Goal: Navigation & Orientation: Find specific page/section

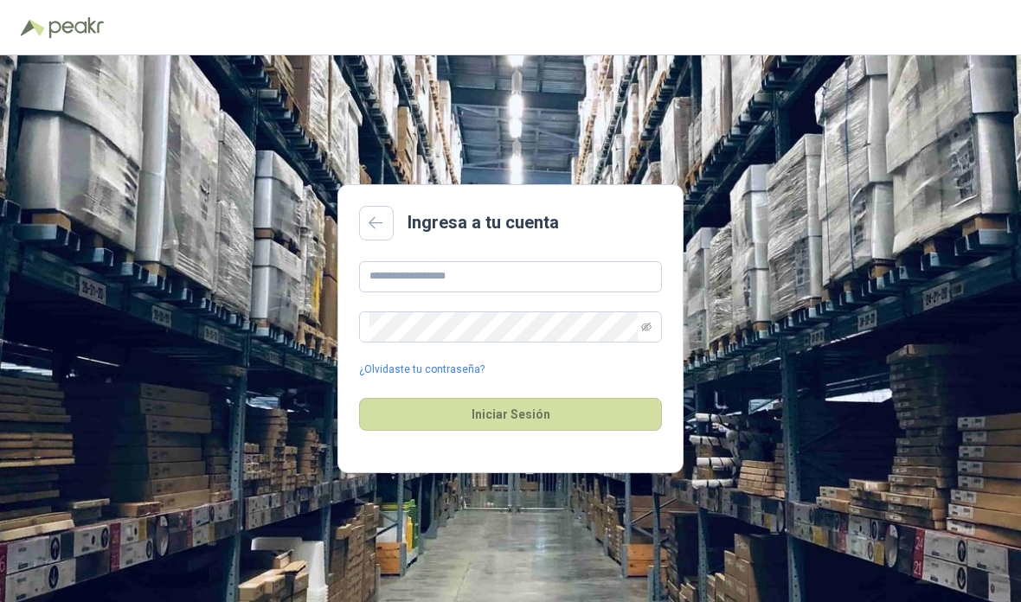
click at [549, 293] on input "text" at bounding box center [510, 276] width 303 height 31
type input "**********"
click at [581, 431] on button "Iniciar Sesión" at bounding box center [510, 414] width 303 height 33
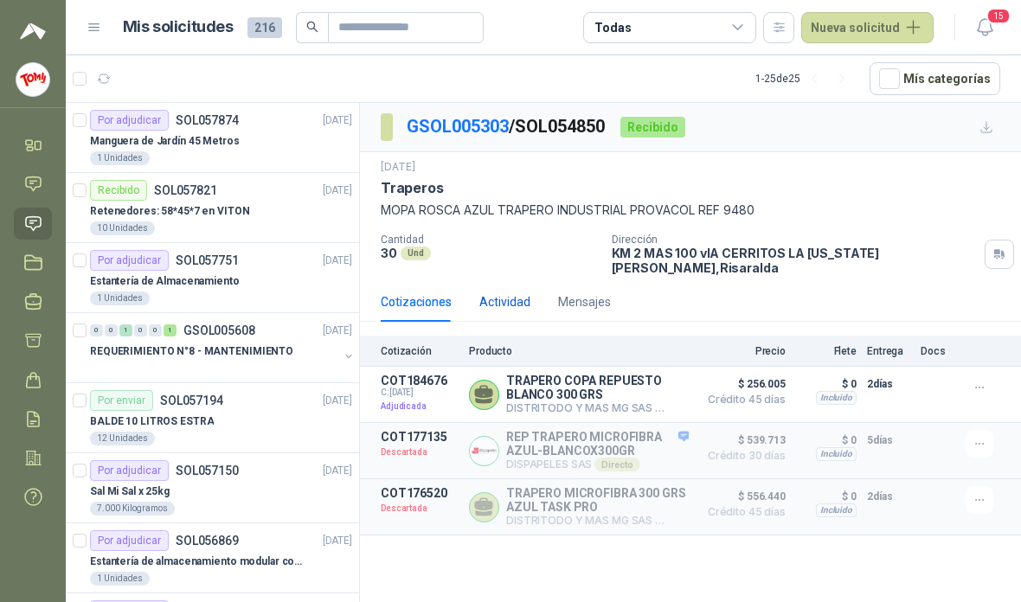
click at [489, 293] on div "Actividad" at bounding box center [505, 302] width 51 height 19
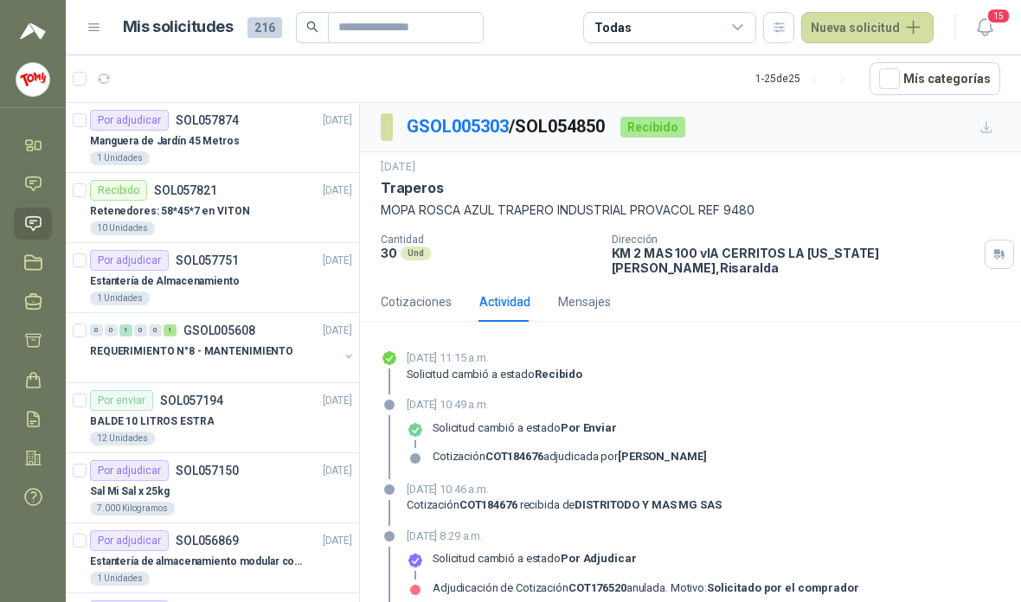
click at [418, 282] on div "Cotizaciones" at bounding box center [416, 302] width 71 height 40
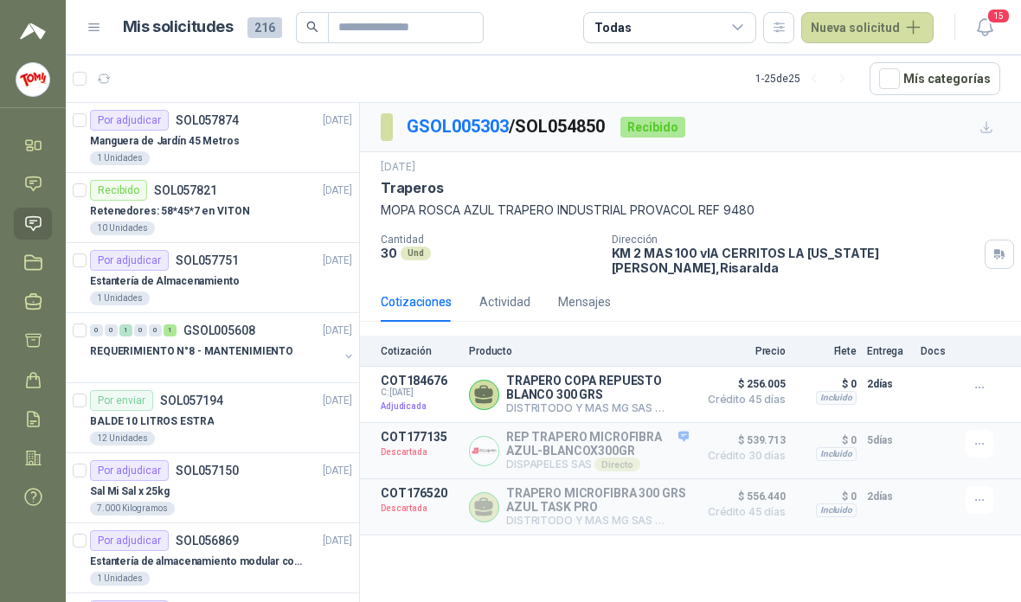
click at [284, 132] on div "Manguera de Jardín 45 Metros" at bounding box center [221, 141] width 262 height 21
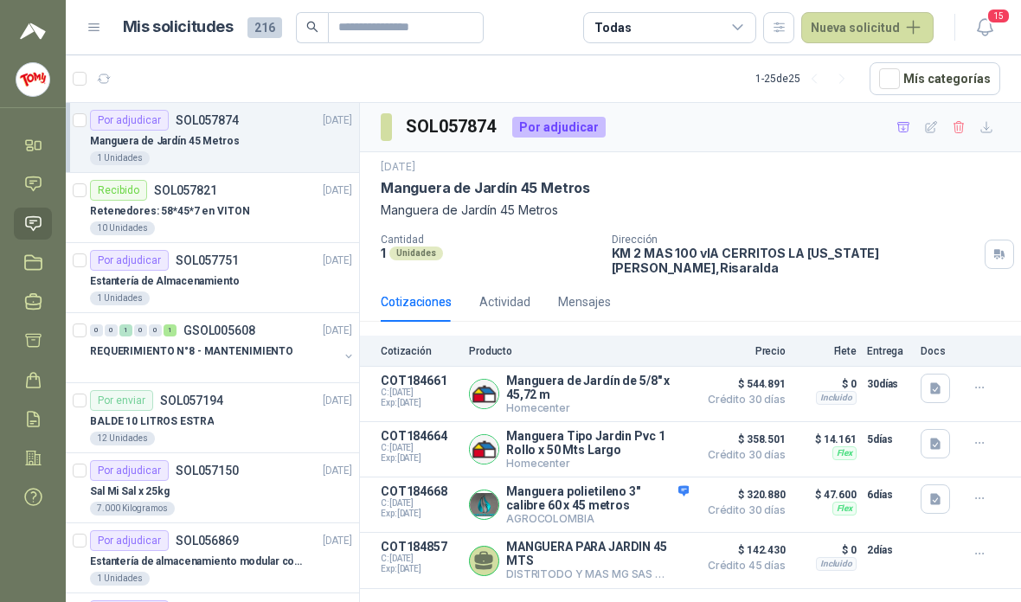
click at [311, 215] on div "Retenedores: 58*45*7 en VITON" at bounding box center [221, 211] width 262 height 21
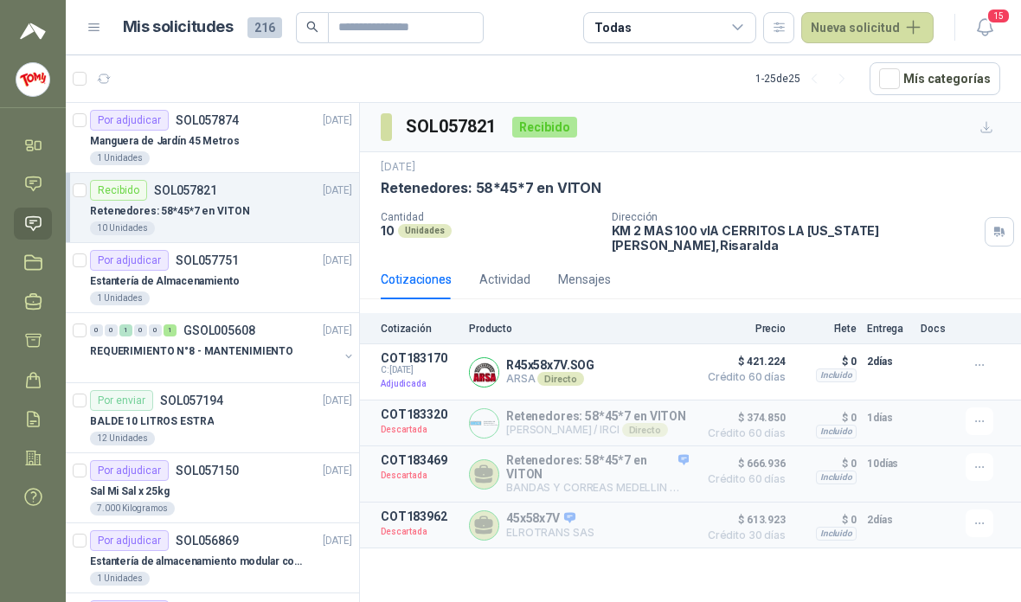
click at [300, 356] on div "REQUERIMIENTO N°8 - MANTENIMIENTO" at bounding box center [214, 351] width 248 height 21
click at [325, 332] on p "[DATE]" at bounding box center [337, 331] width 29 height 16
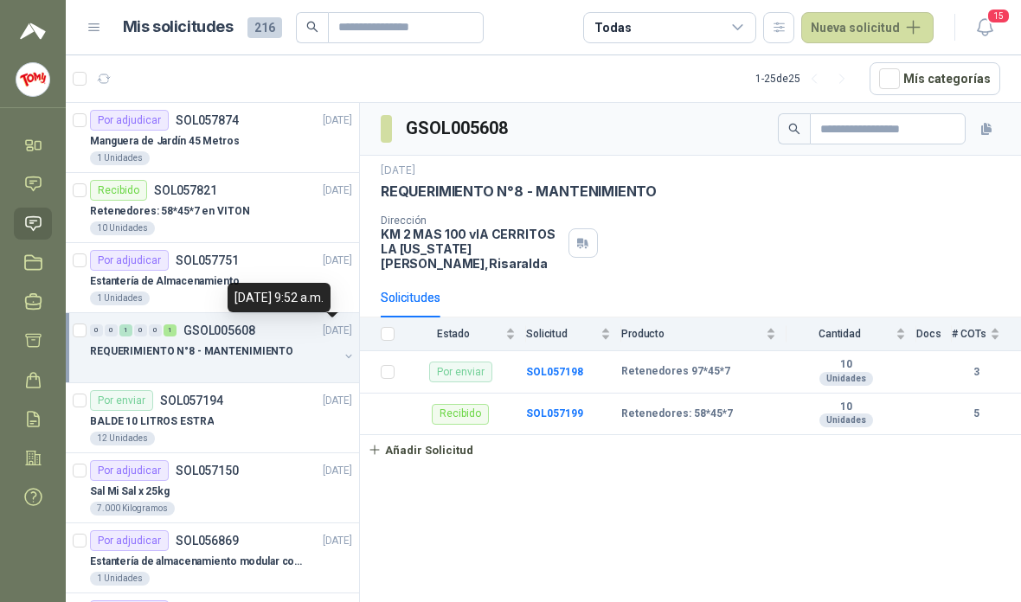
click at [348, 351] on button "button" at bounding box center [349, 357] width 14 height 14
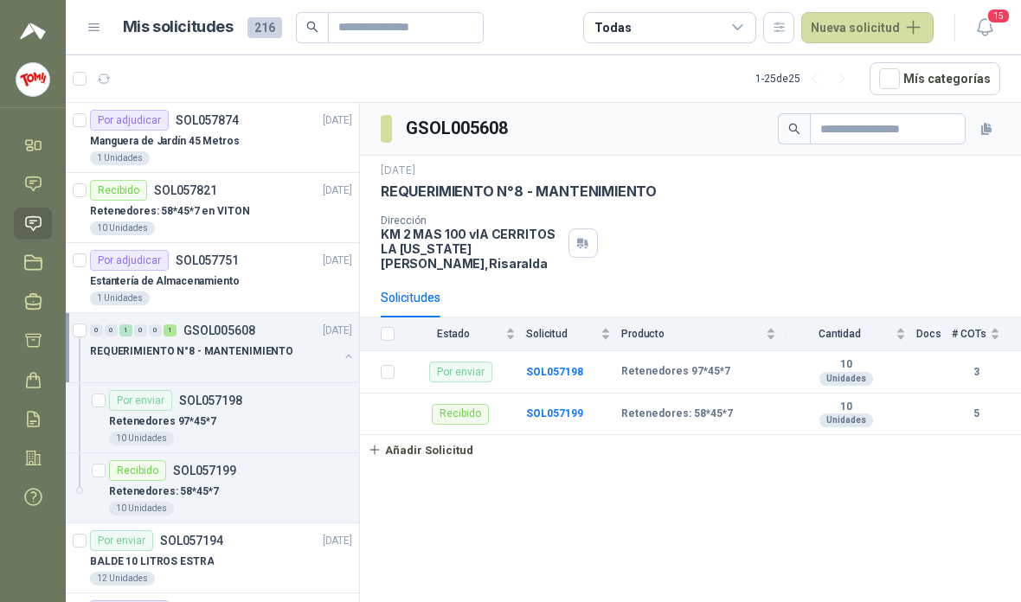
click at [293, 431] on div "Retenedores 97*45*7" at bounding box center [230, 421] width 243 height 21
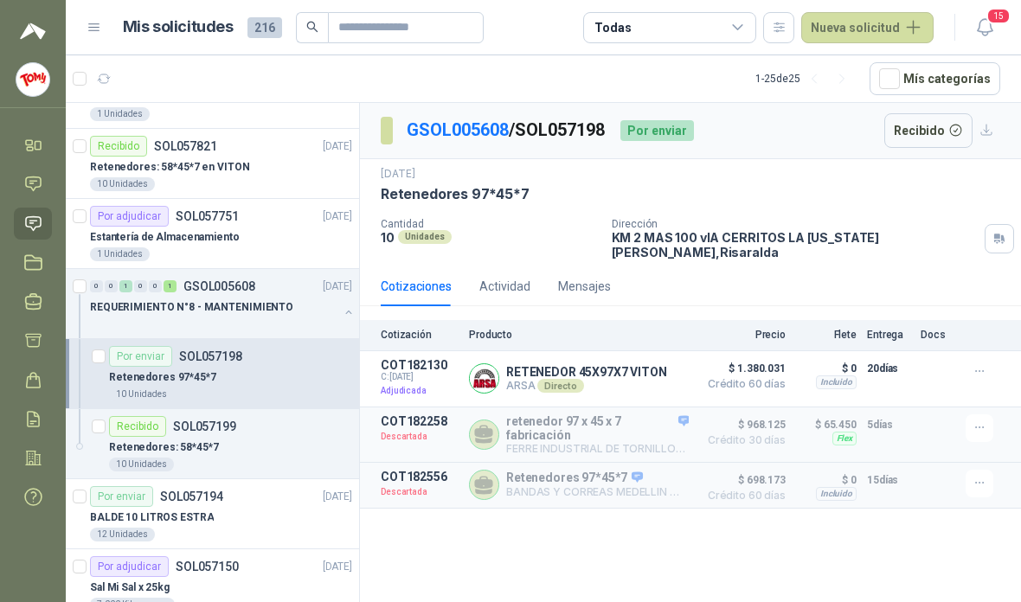
scroll to position [45, 0]
click at [250, 451] on div "Retenedores: 58*45*7" at bounding box center [230, 446] width 243 height 21
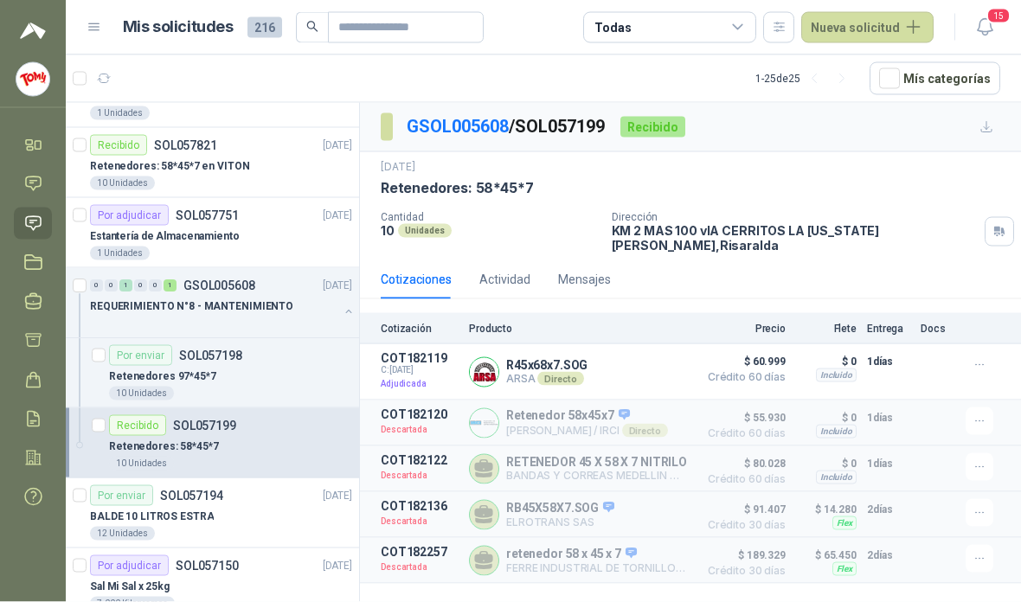
scroll to position [61, 0]
click at [261, 486] on div "Por enviar SOL057194 [DATE]" at bounding box center [221, 496] width 262 height 21
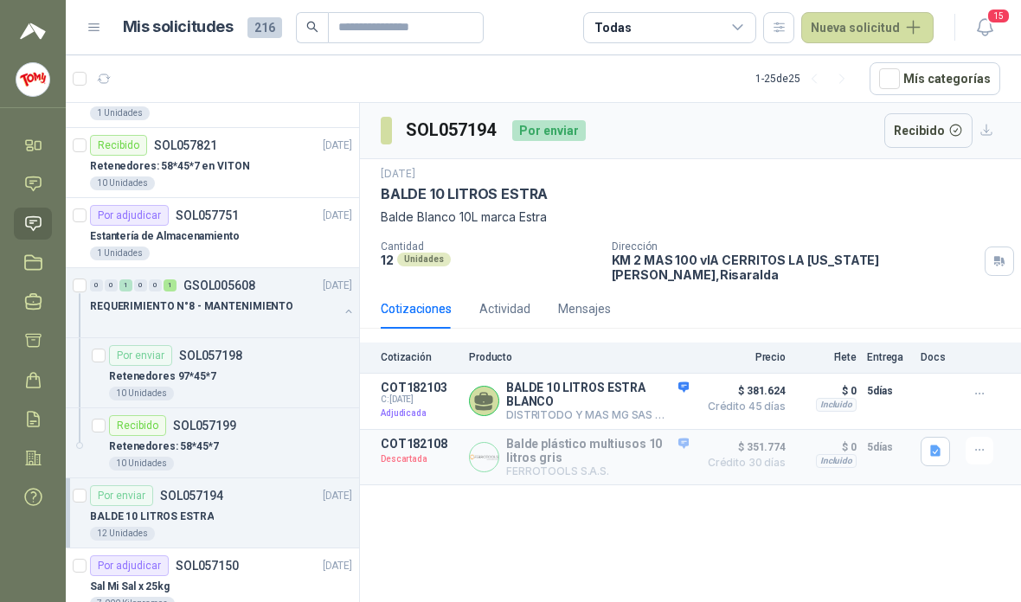
click at [343, 305] on button "button" at bounding box center [349, 312] width 14 height 14
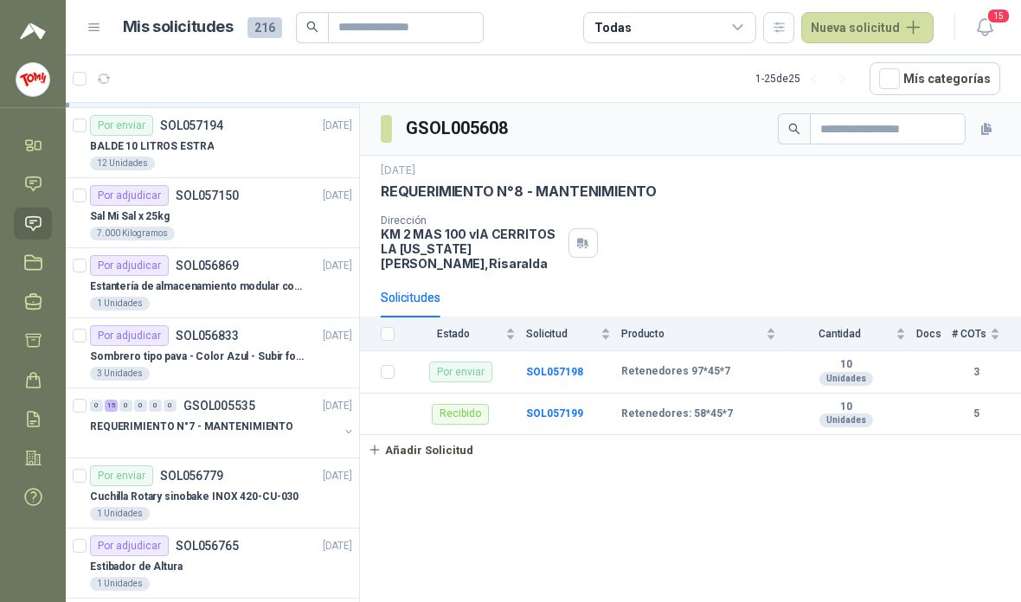
scroll to position [274, 0]
click at [263, 207] on div "Sal Mi Sal x 25kg" at bounding box center [221, 217] width 262 height 21
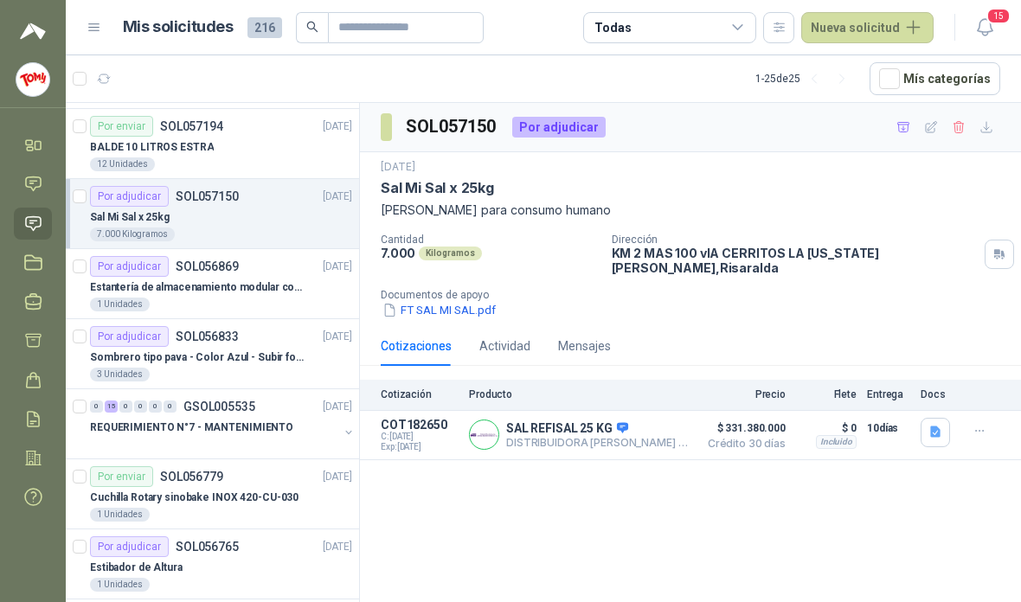
click at [296, 280] on p "Estantería de almacenamiento modular con organizadores abiertos" at bounding box center [198, 288] width 216 height 16
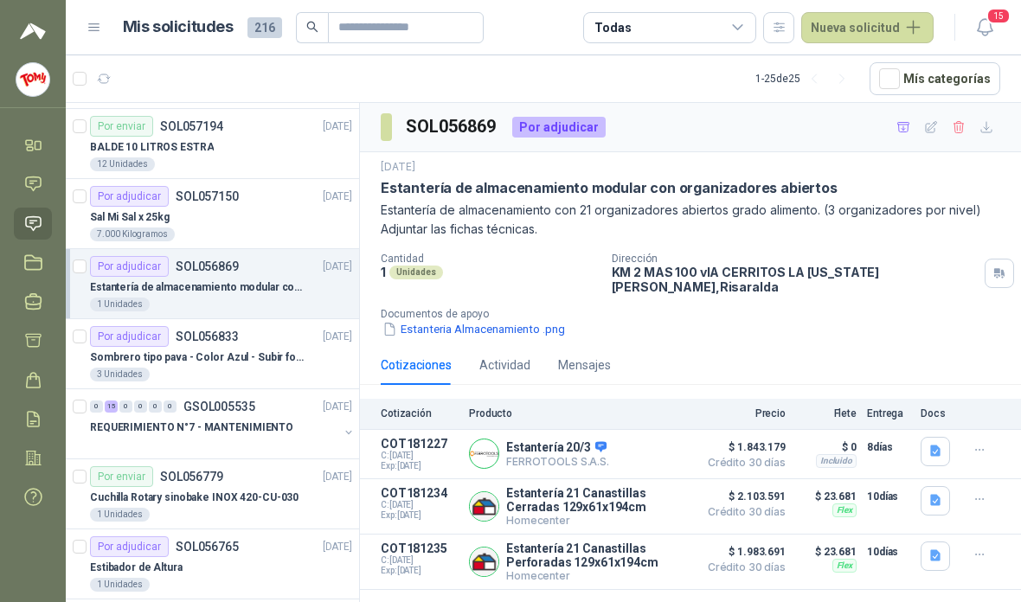
click at [299, 347] on div "Sombrero tipo pava - Color Azul - Subir foto" at bounding box center [221, 357] width 262 height 21
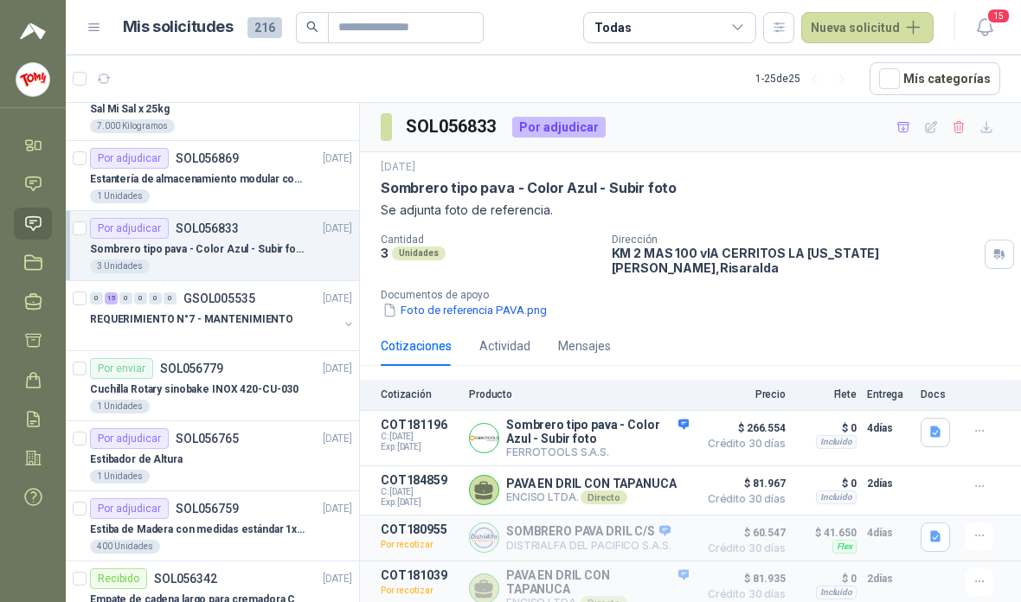
scroll to position [382, 0]
click at [343, 319] on button "button" at bounding box center [349, 326] width 14 height 14
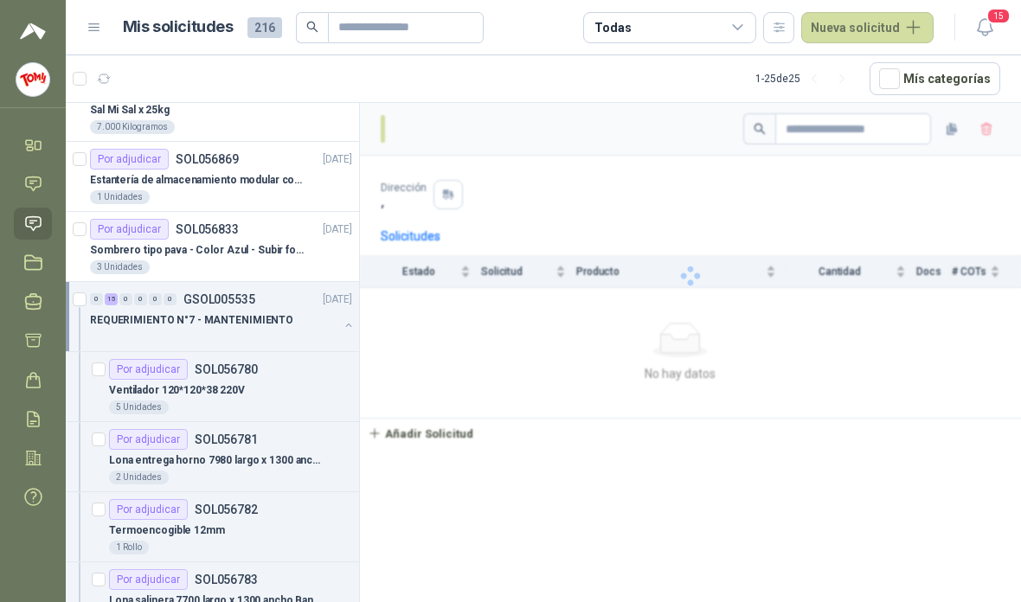
click at [345, 319] on button "button" at bounding box center [349, 326] width 14 height 14
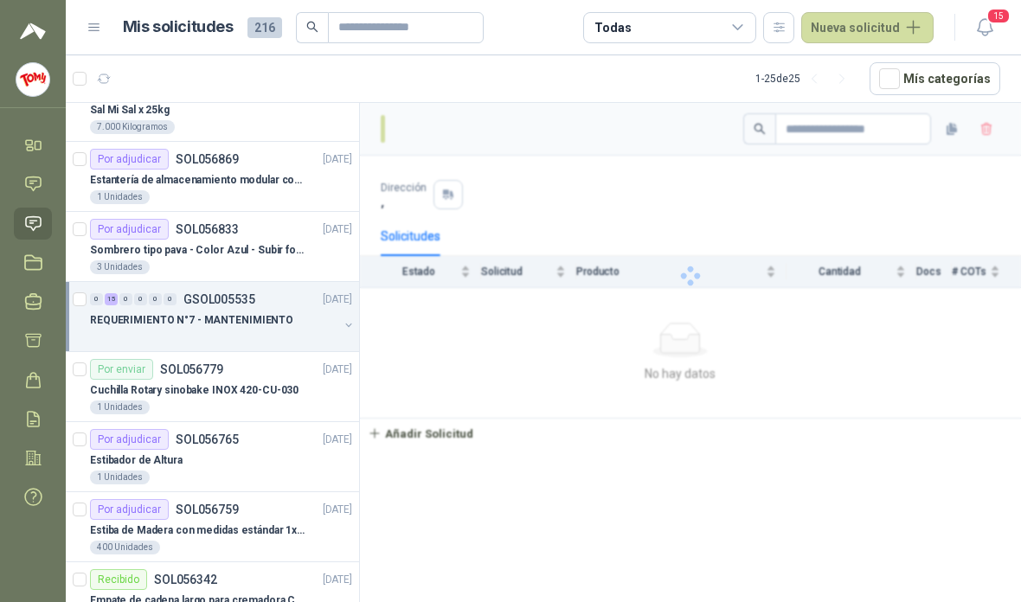
click at [346, 319] on div at bounding box center [349, 327] width 14 height 17
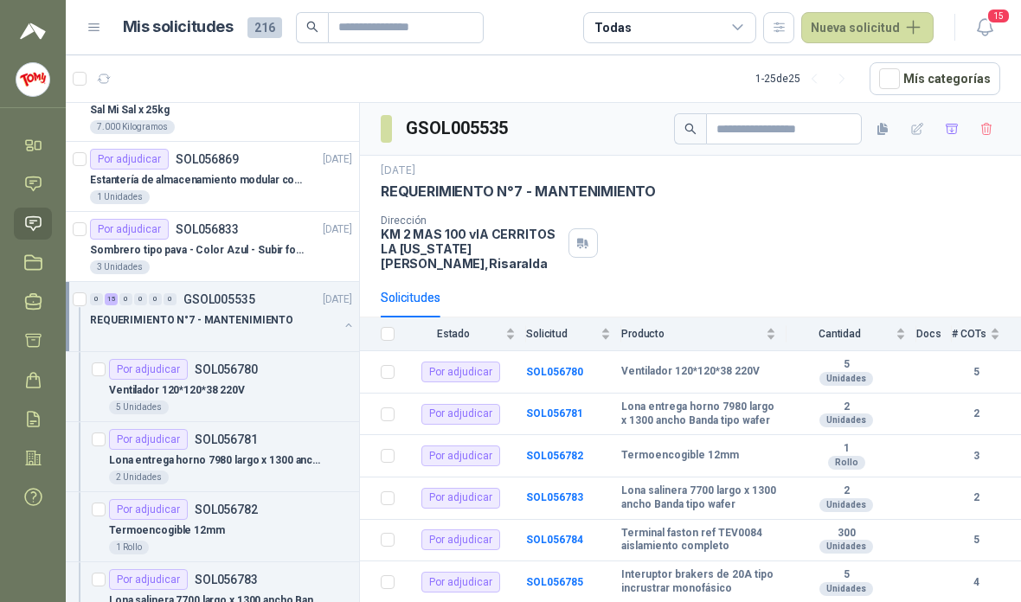
click at [296, 380] on div "Ventilador 120*120*38 220V" at bounding box center [230, 390] width 243 height 21
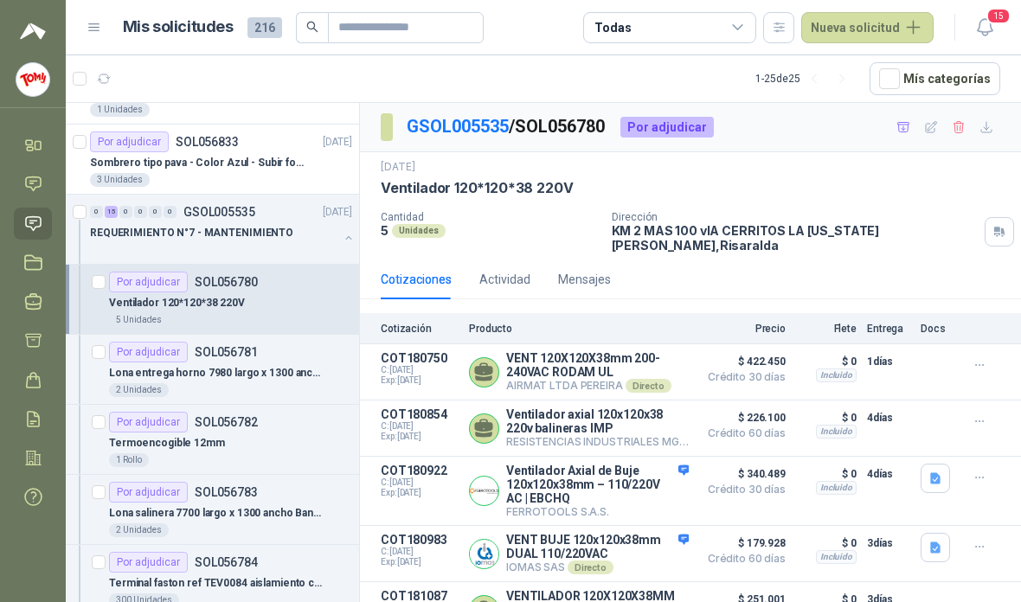
scroll to position [470, 0]
click at [288, 342] on article "Por adjudicar SOL056781 Lona entrega horno 7980 largo x 1300 ancho Banda tipo w…" at bounding box center [212, 369] width 293 height 70
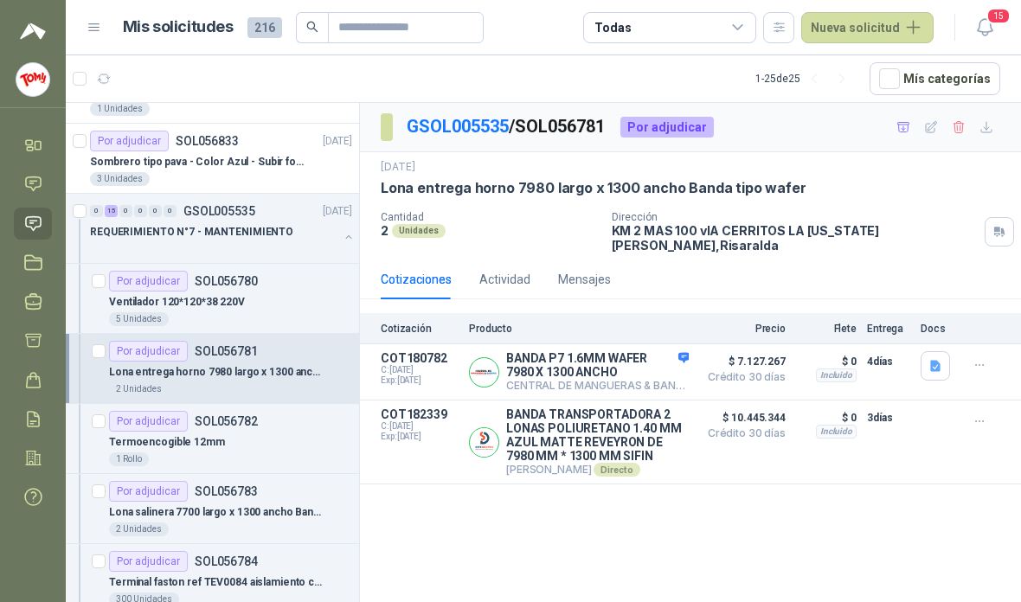
click at [250, 413] on article "Por adjudicar SOL056782 Termoencogible 12mm 1 Rollo" at bounding box center [212, 439] width 293 height 70
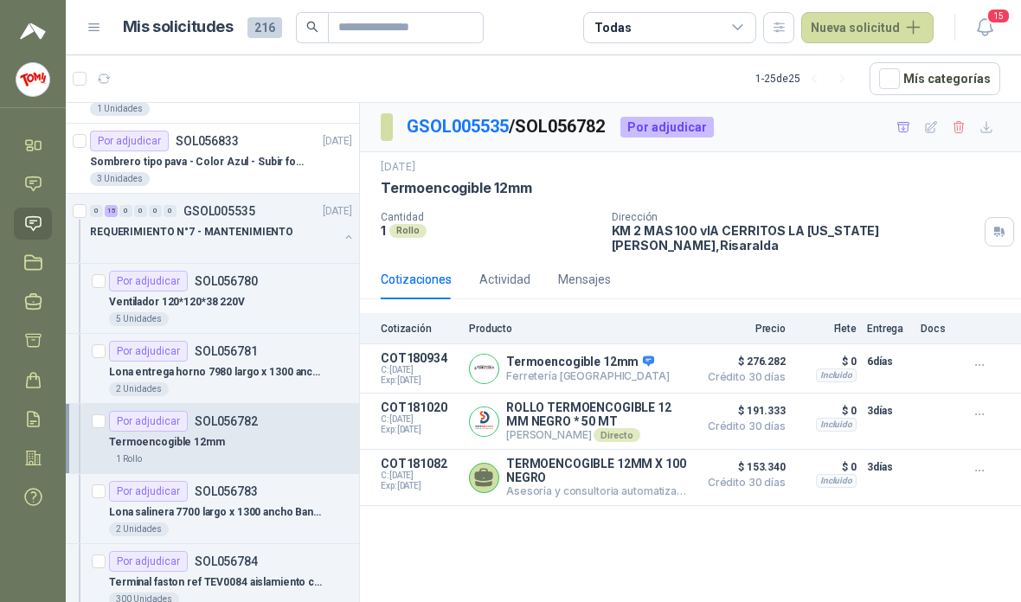
click at [306, 383] on div "2 Unidades" at bounding box center [230, 390] width 243 height 14
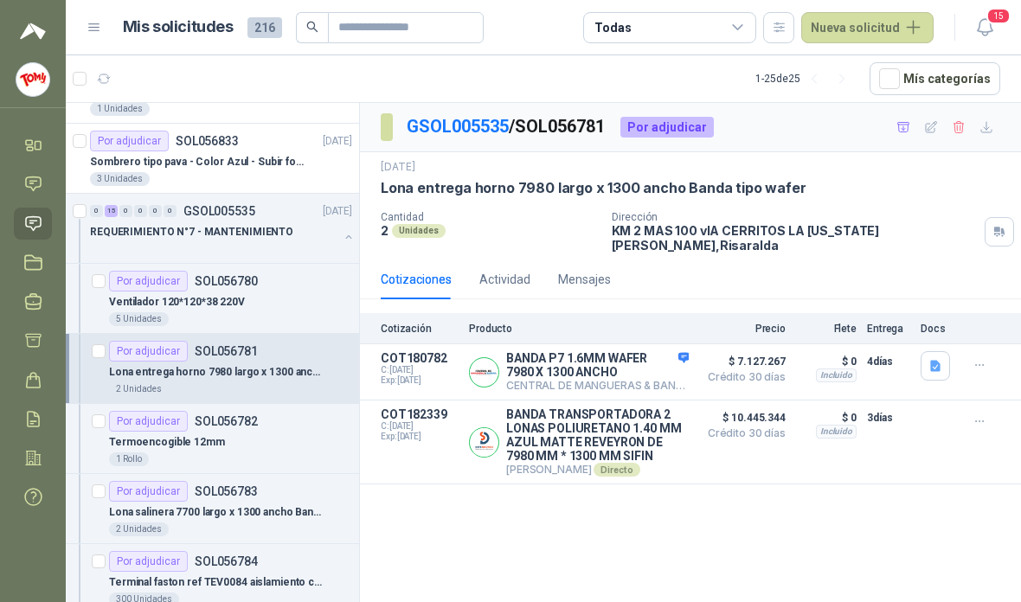
click at [296, 411] on div "Por adjudicar SOL056782" at bounding box center [230, 421] width 243 height 21
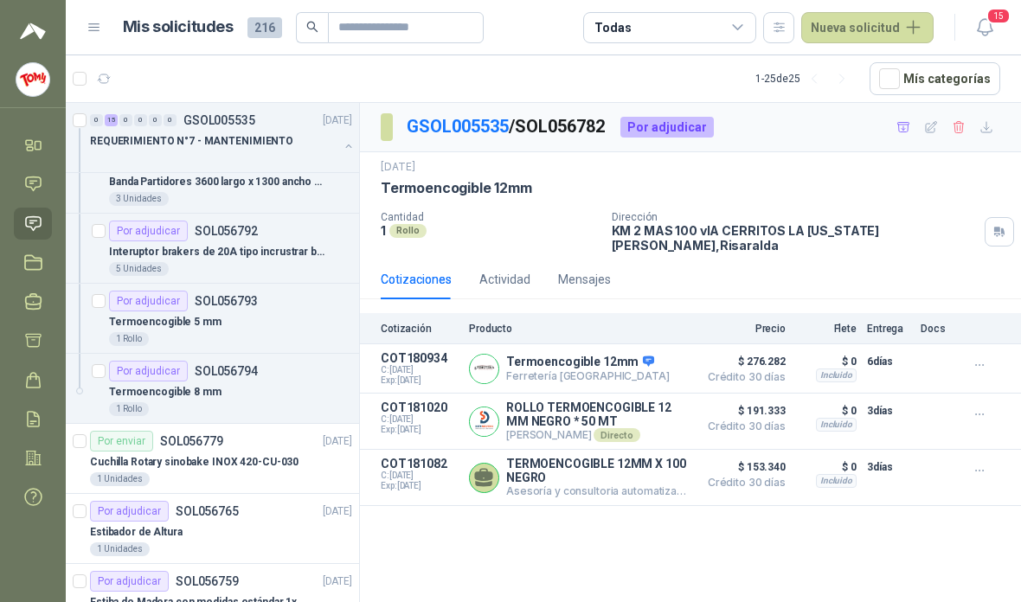
scroll to position [1414, 0]
